Goal: Navigation & Orientation: Understand site structure

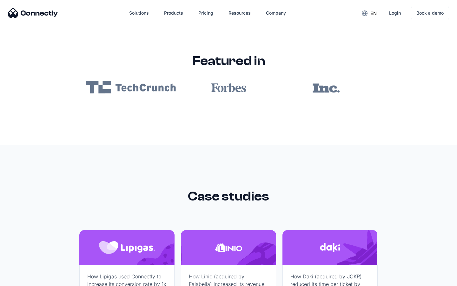
scroll to position [3800, 0]
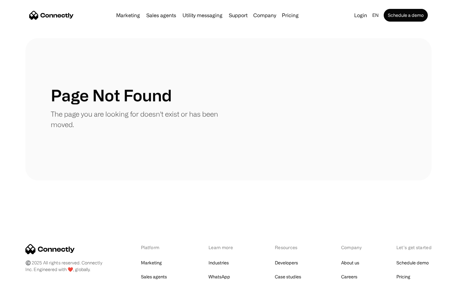
scroll to position [116, 0]
